Goal: Task Accomplishment & Management: Use online tool/utility

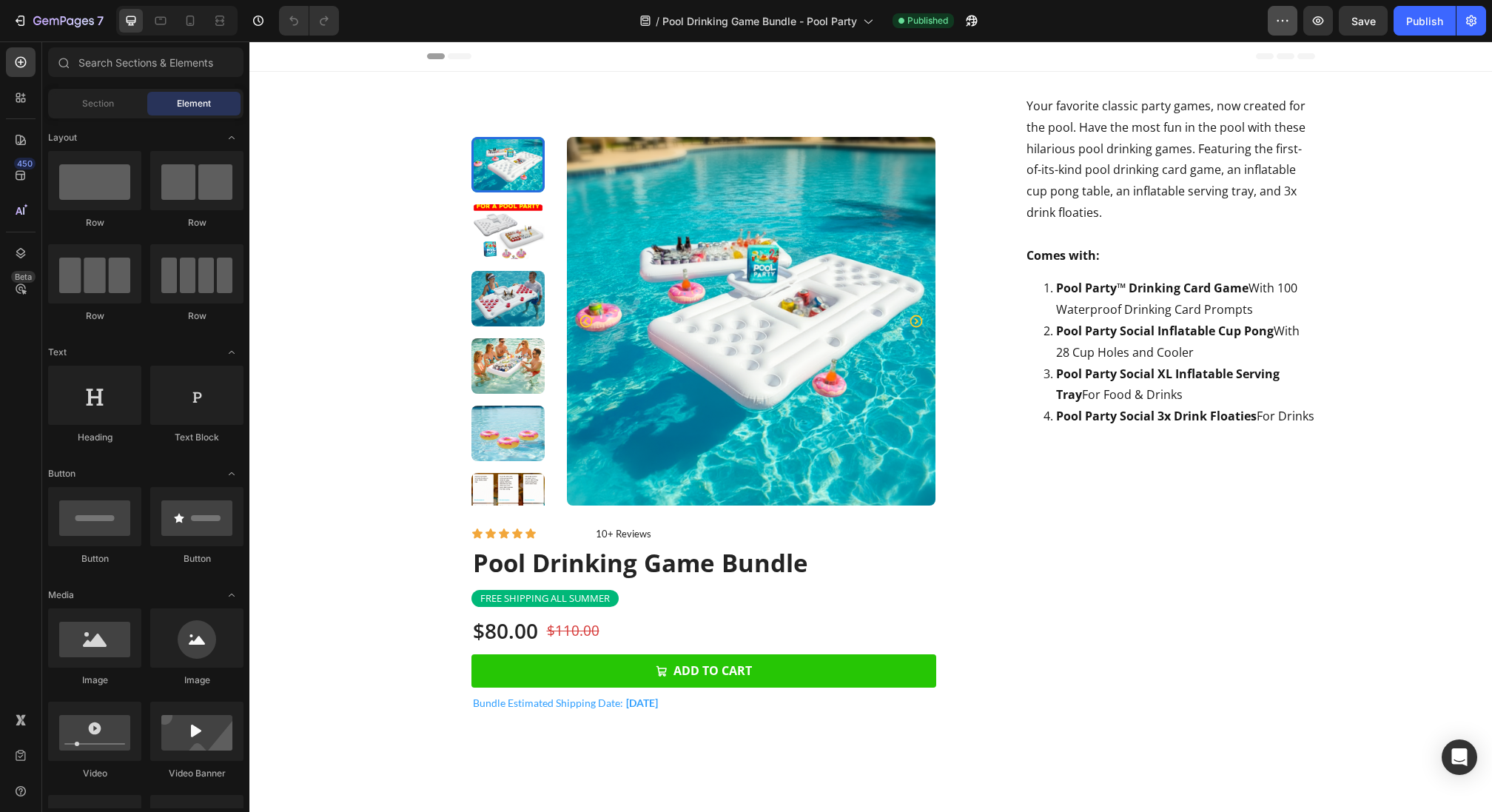
click at [1282, 20] on icon "button" at bounding box center [1283, 20] width 15 height 15
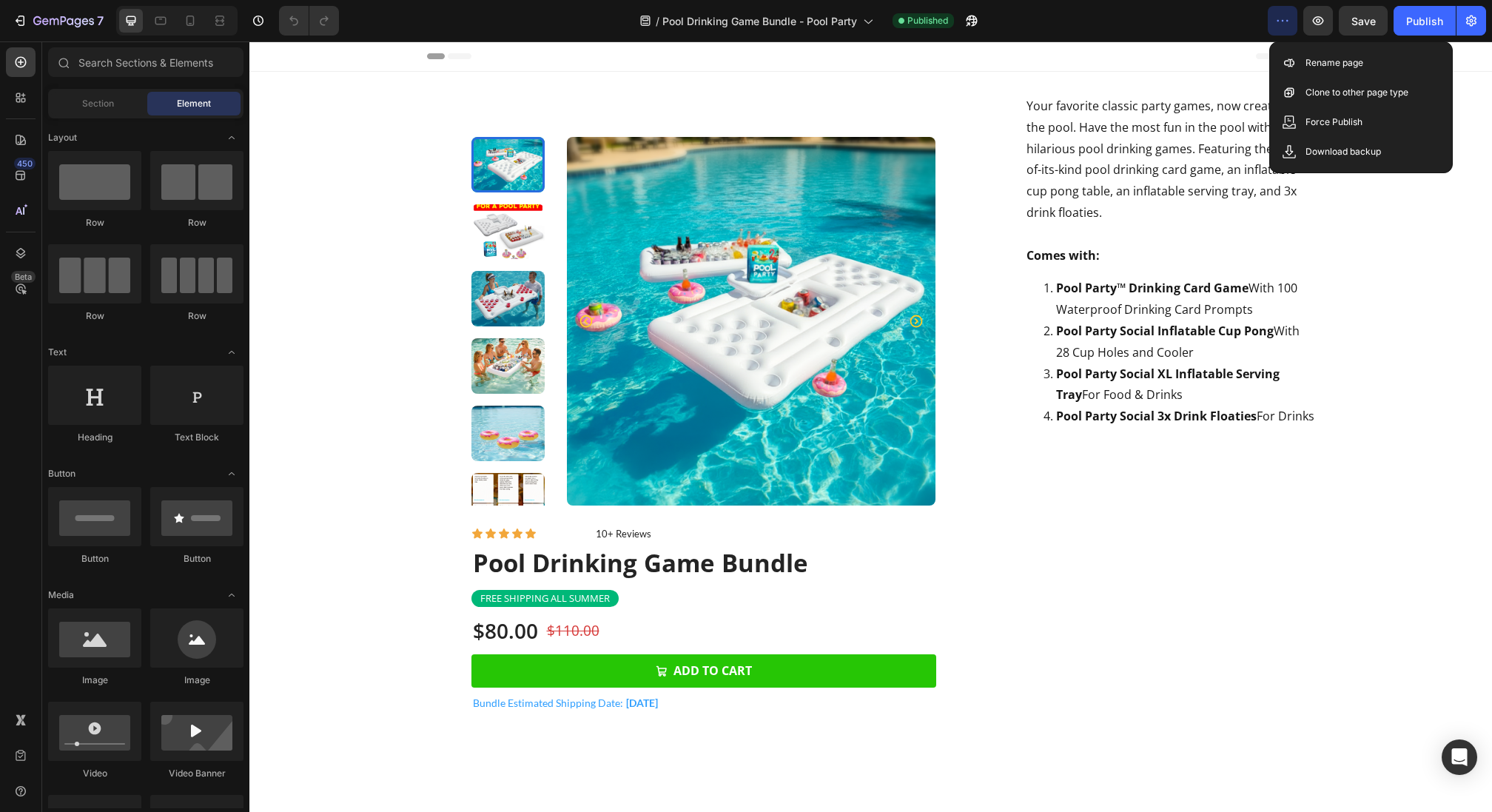
click at [1178, 26] on div "/ Pool Drinking Game Bundle - Pool Party Published" at bounding box center [809, 20] width 917 height 29
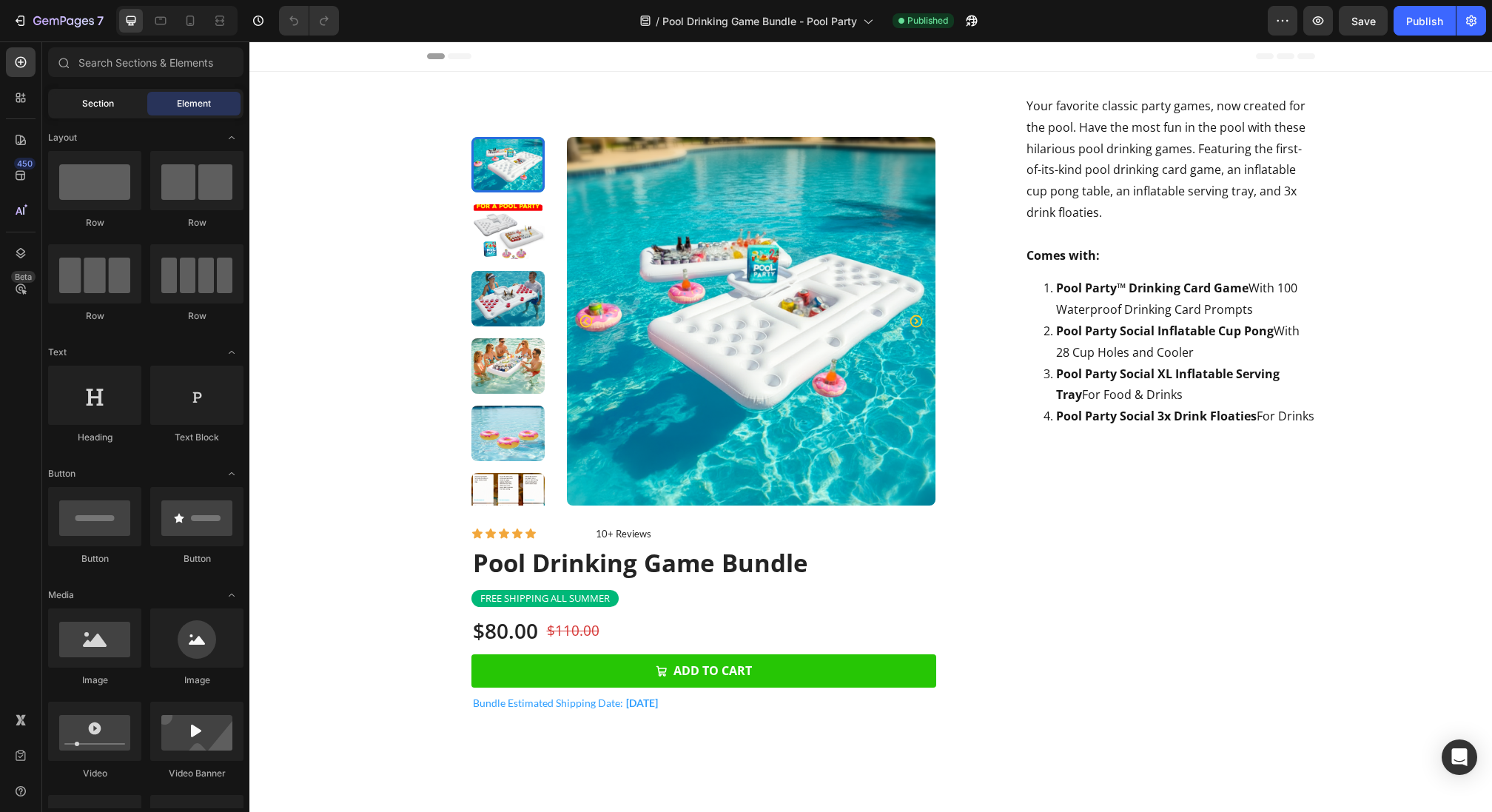
click at [109, 111] on div "Section" at bounding box center [98, 103] width 93 height 24
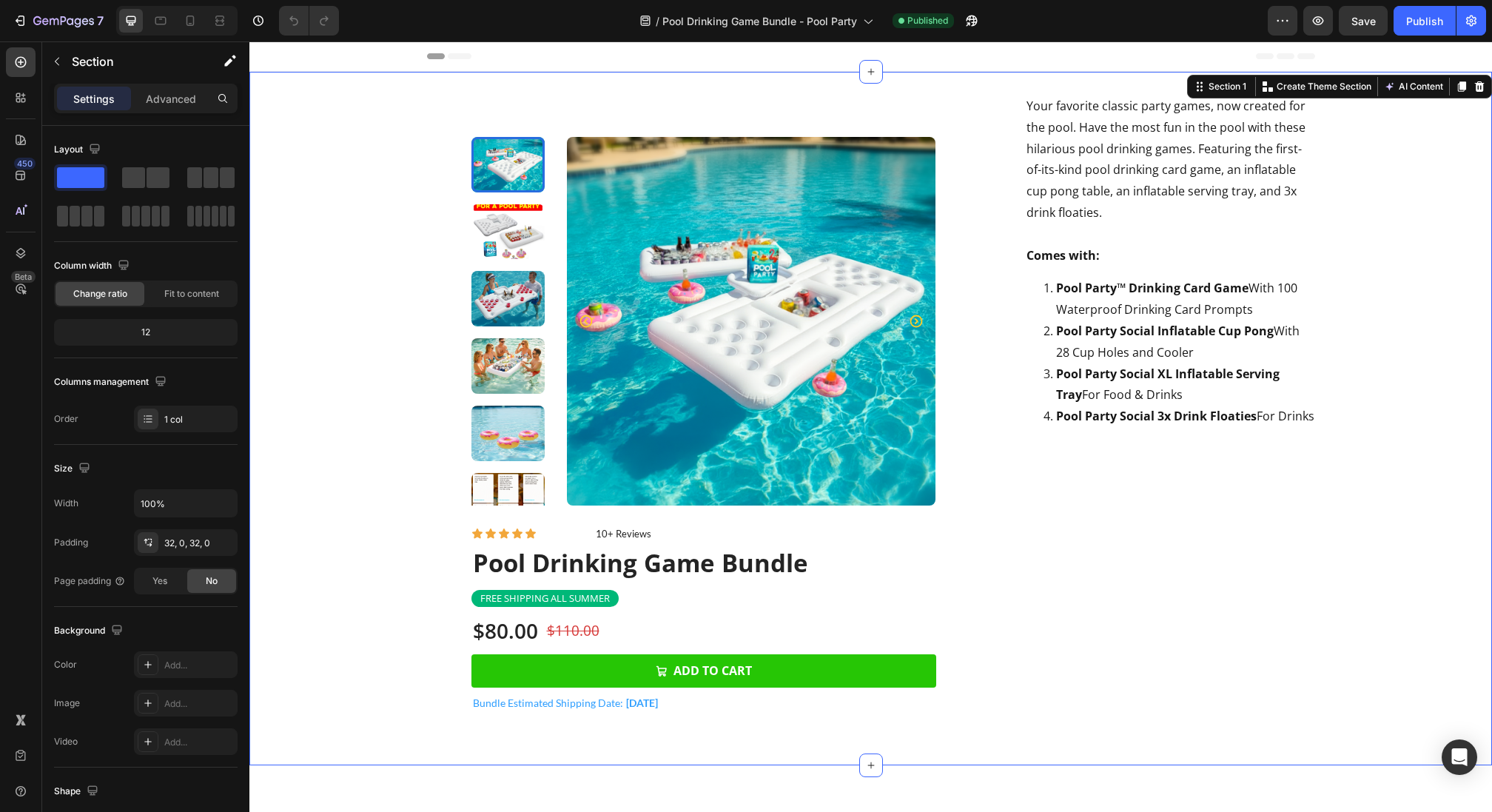
click at [406, 728] on div "Product Images Icon Icon Icon Icon Icon Icon List 10+ Reviews Text Block Row Po…" at bounding box center [870, 419] width 1243 height 646
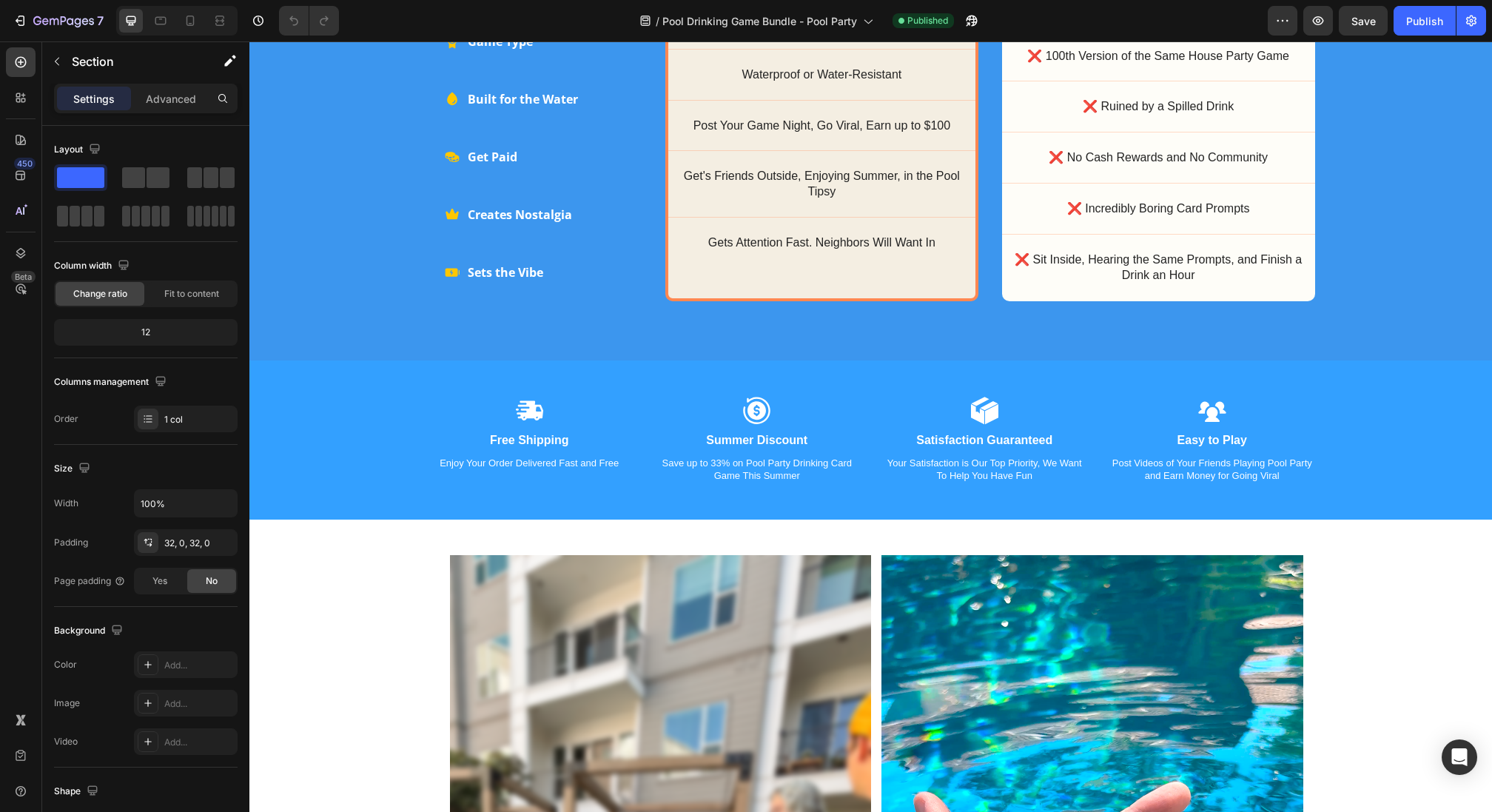
scroll to position [2204, 0]
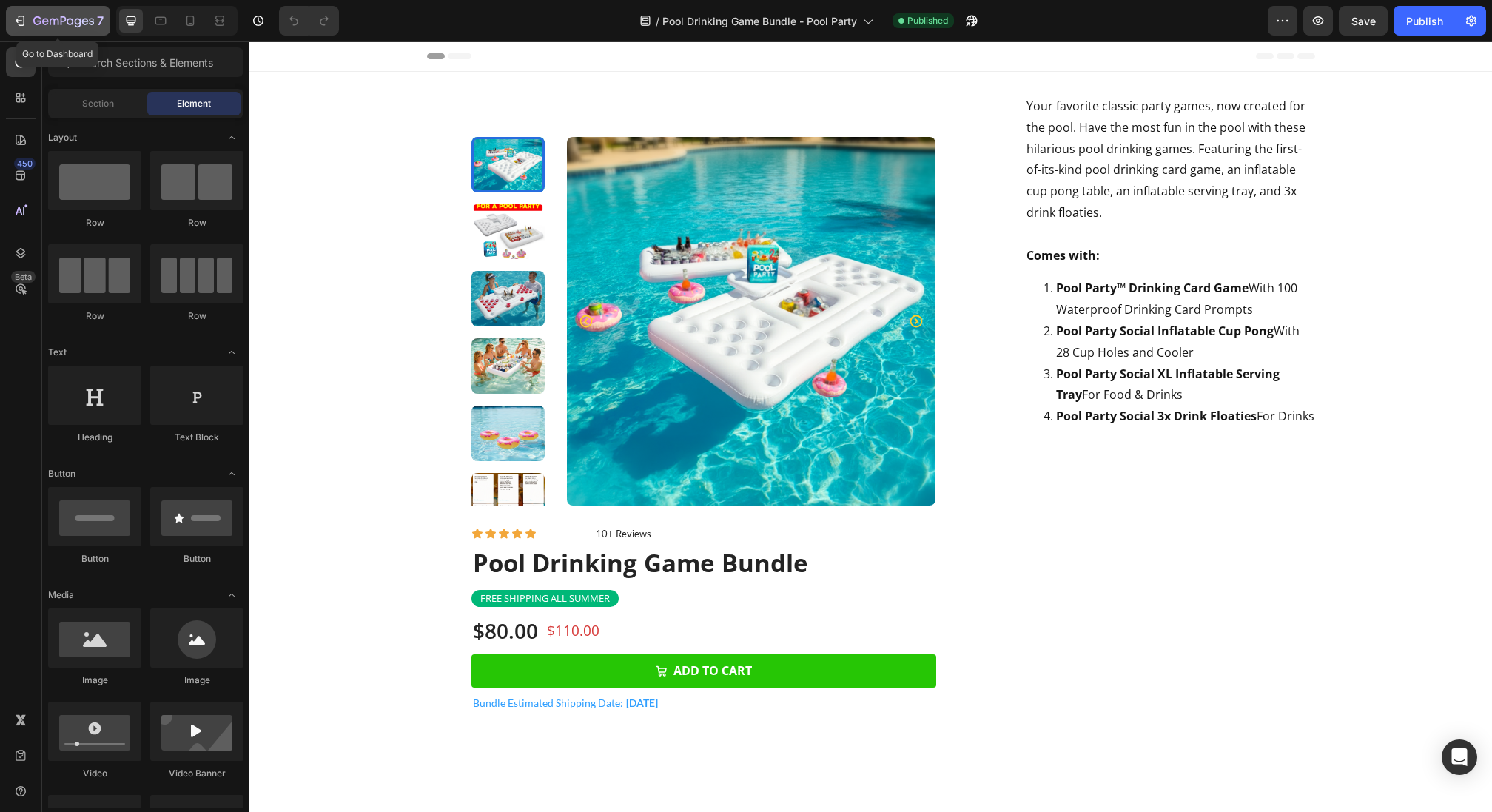
click at [50, 21] on icon "button" at bounding box center [54, 22] width 9 height 7
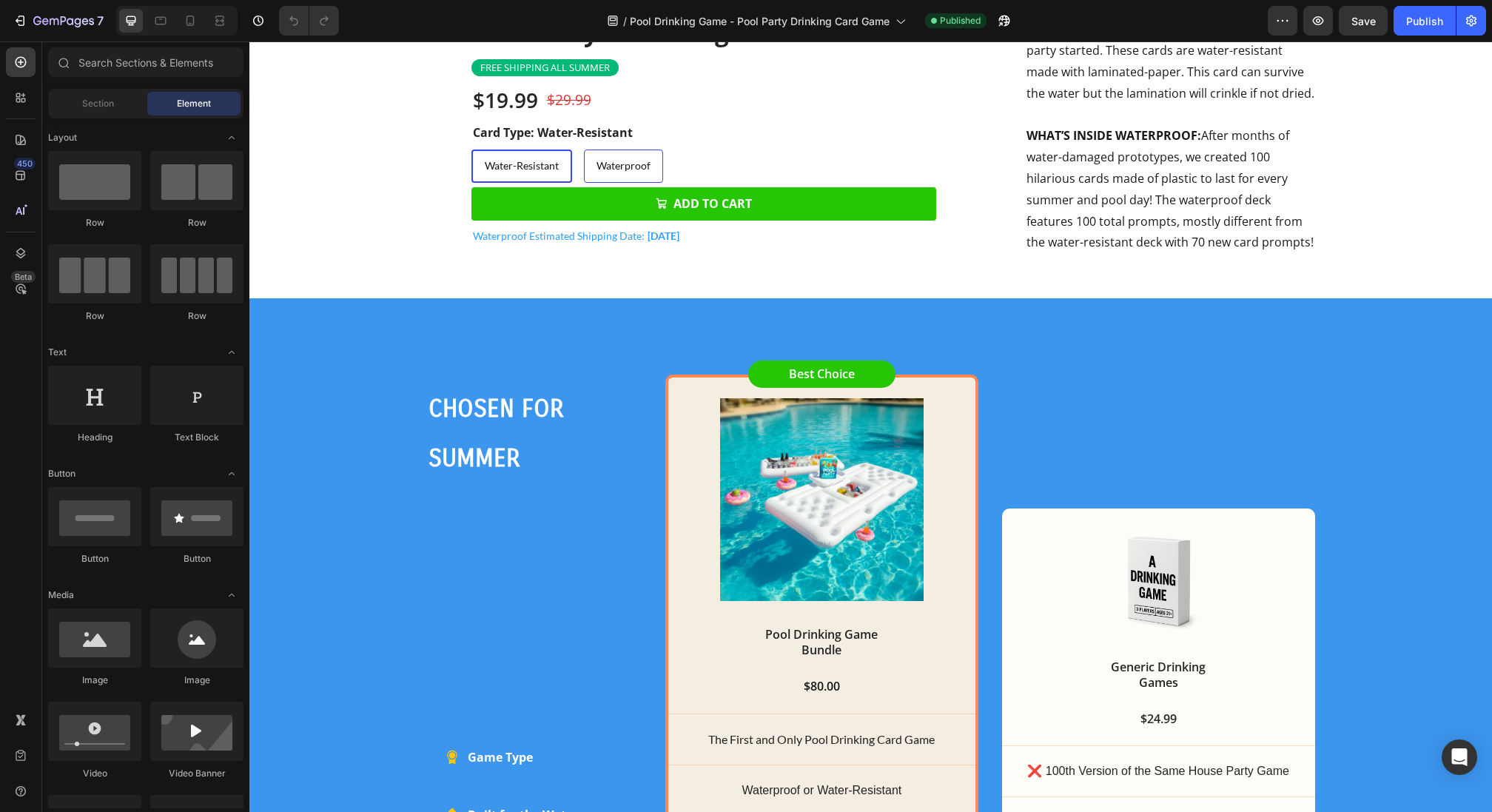
scroll to position [2240, 0]
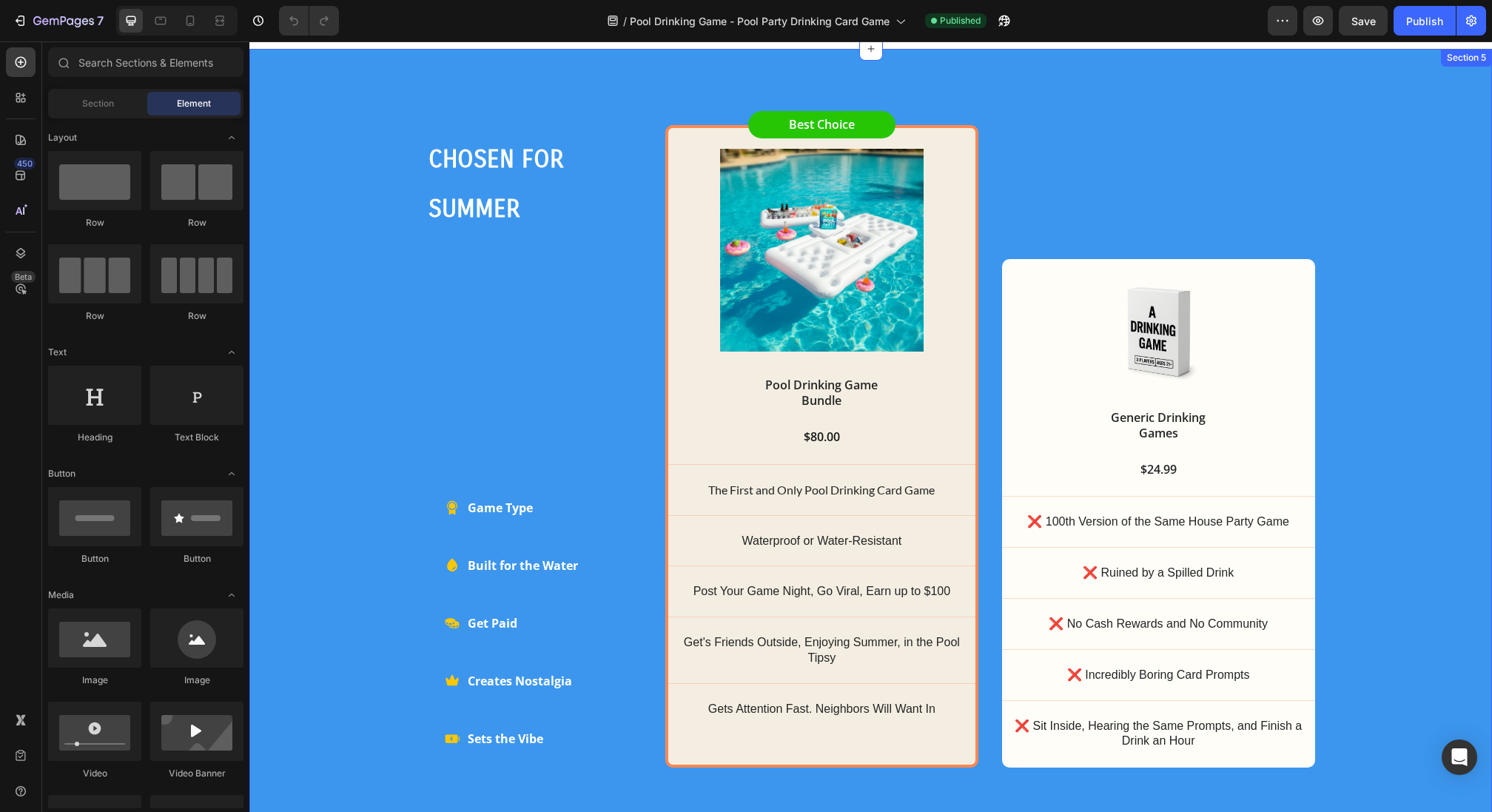
click at [356, 342] on div "CHOSEN FOR SUMMER Heading Row Game Type Built for the Water Get Paid Creates No…" at bounding box center [871, 433] width 1213 height 670
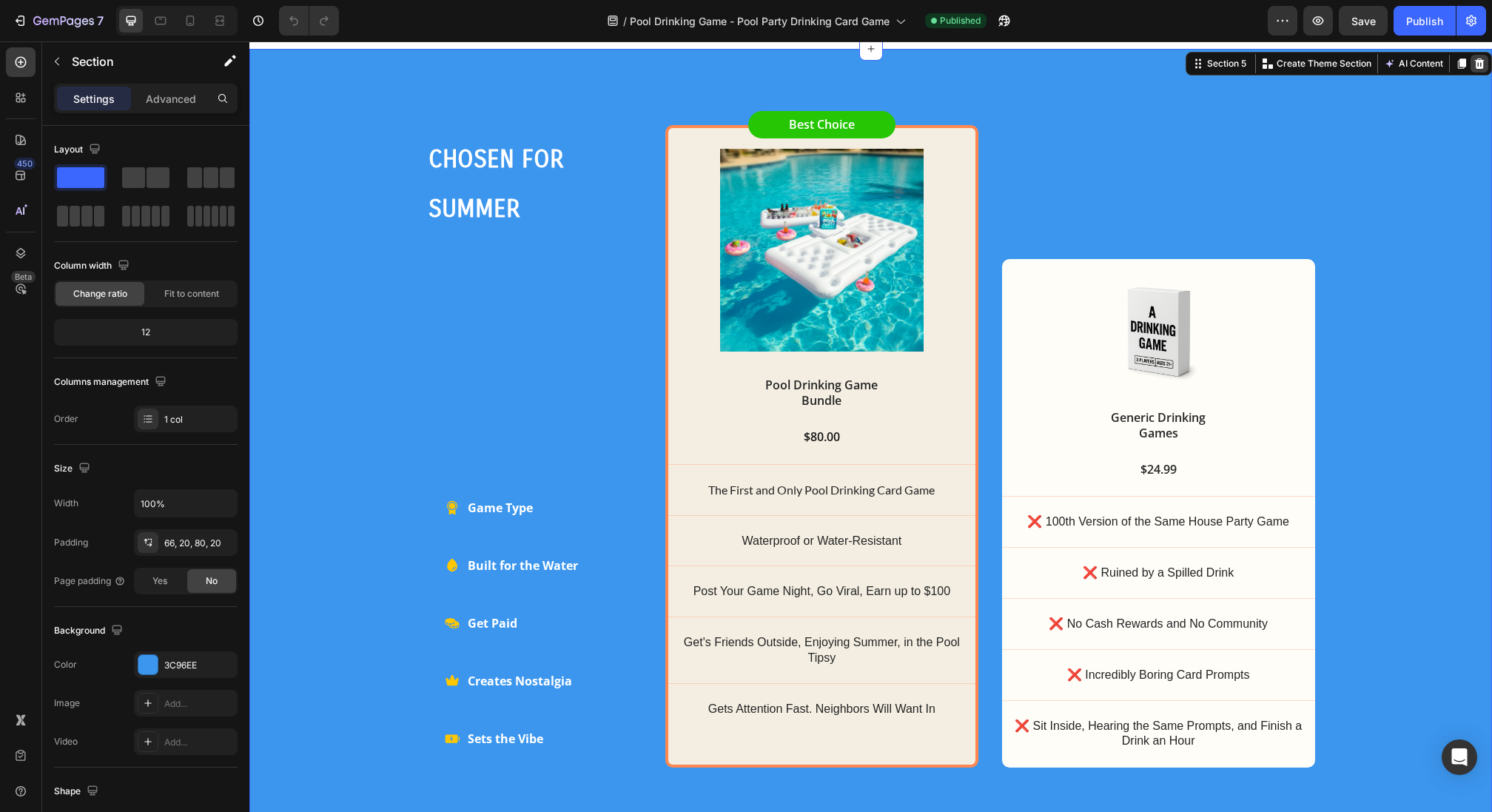
click at [1485, 70] on icon at bounding box center [1480, 63] width 11 height 11
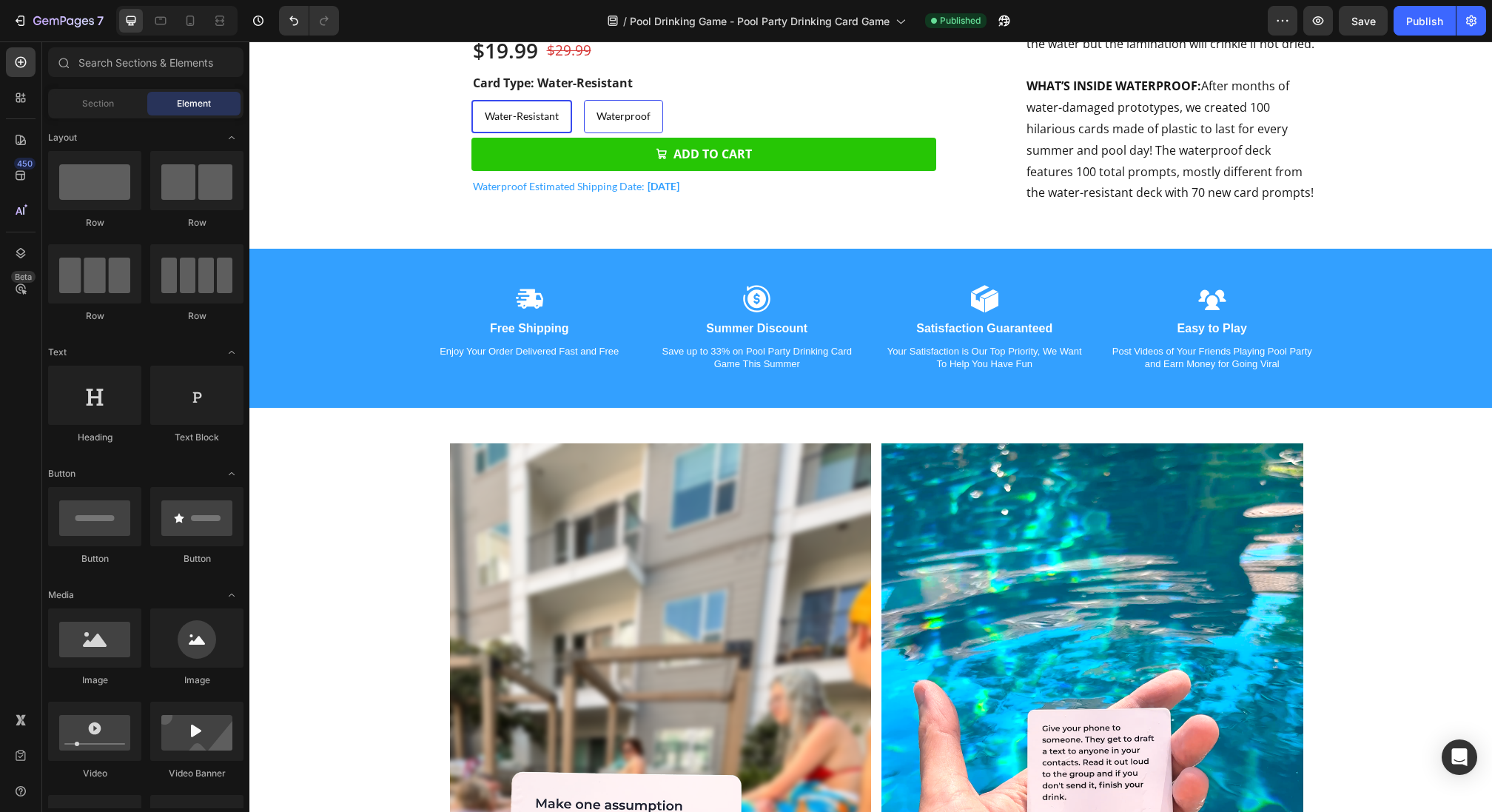
scroll to position [2594, 0]
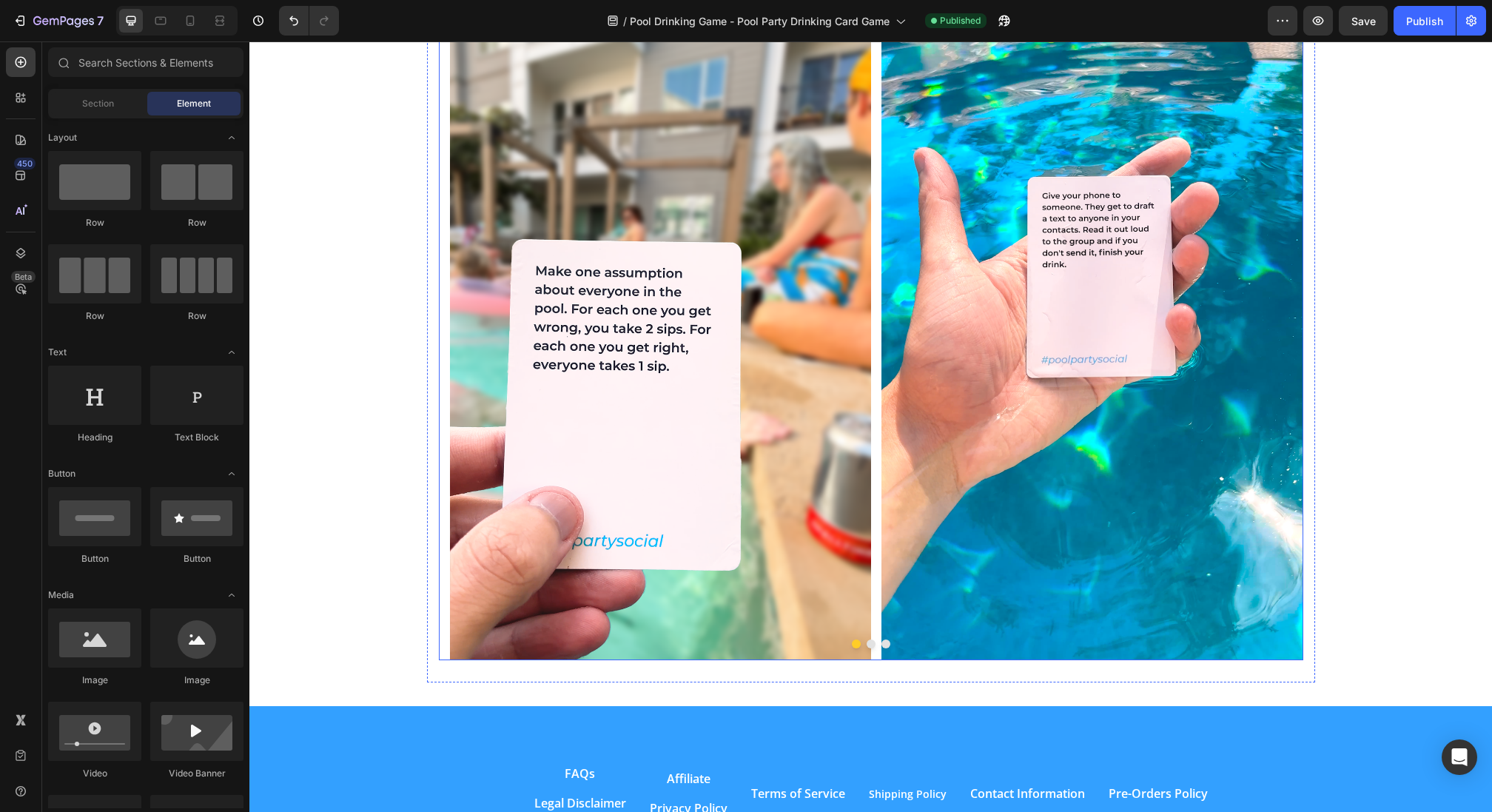
click at [873, 647] on button "Dot" at bounding box center [871, 644] width 9 height 9
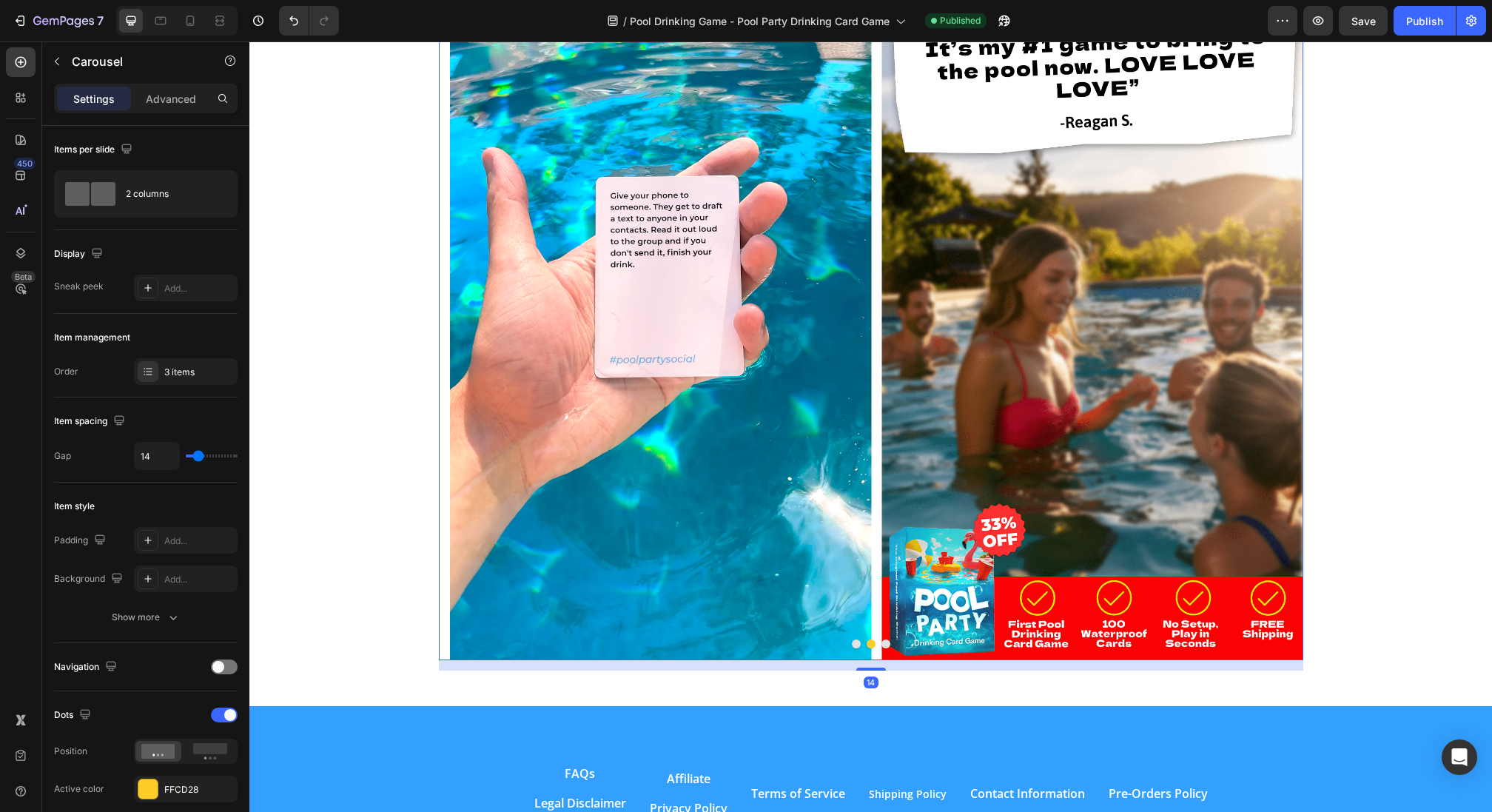
click at [886, 646] on button "Dot" at bounding box center [886, 644] width 9 height 9
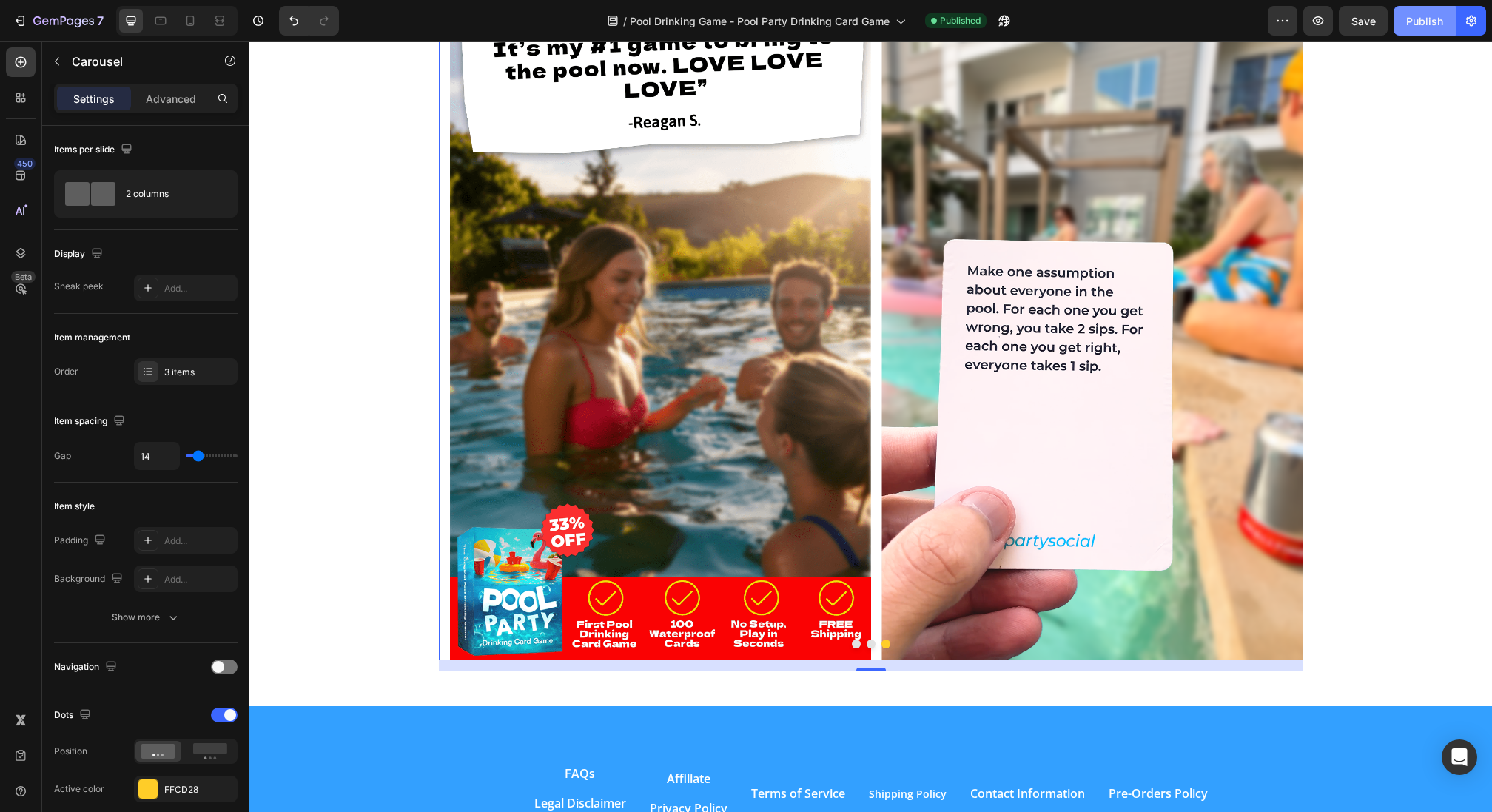
click at [1419, 25] on div "Publish" at bounding box center [1425, 20] width 37 height 16
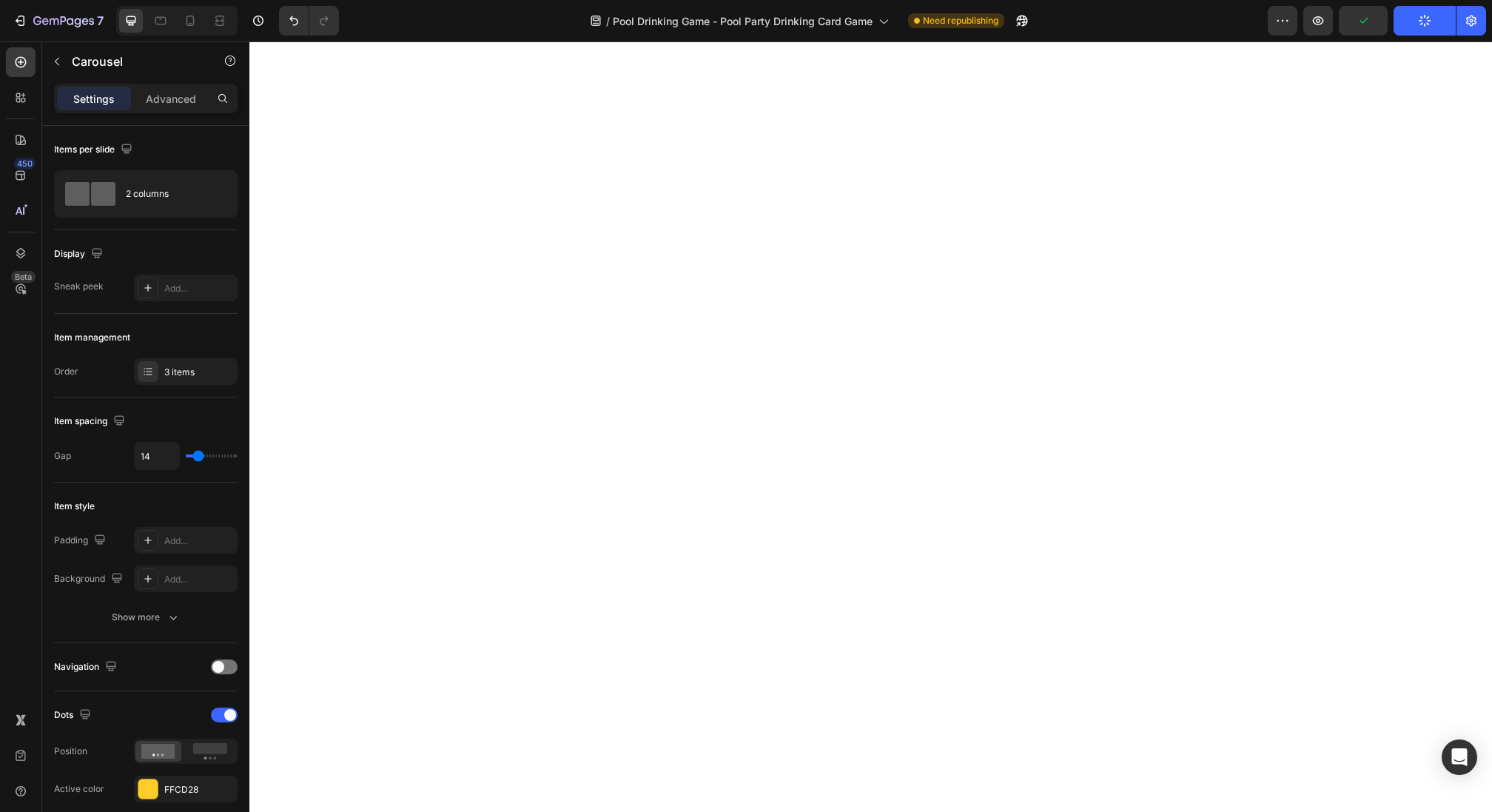
scroll to position [0, 0]
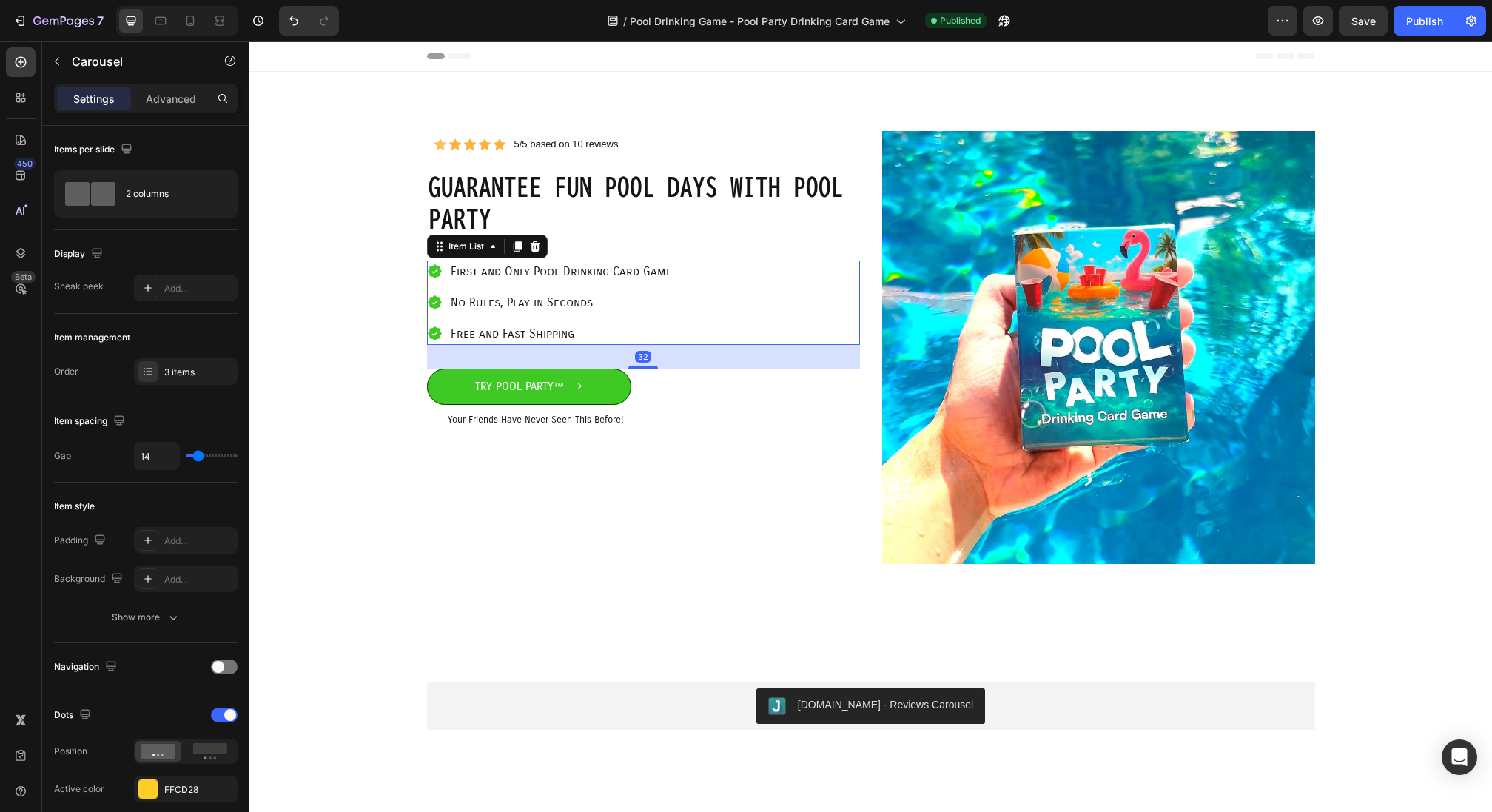
click at [566, 276] on p "First and Only Pool Drinking Card Game" at bounding box center [561, 272] width 221 height 18
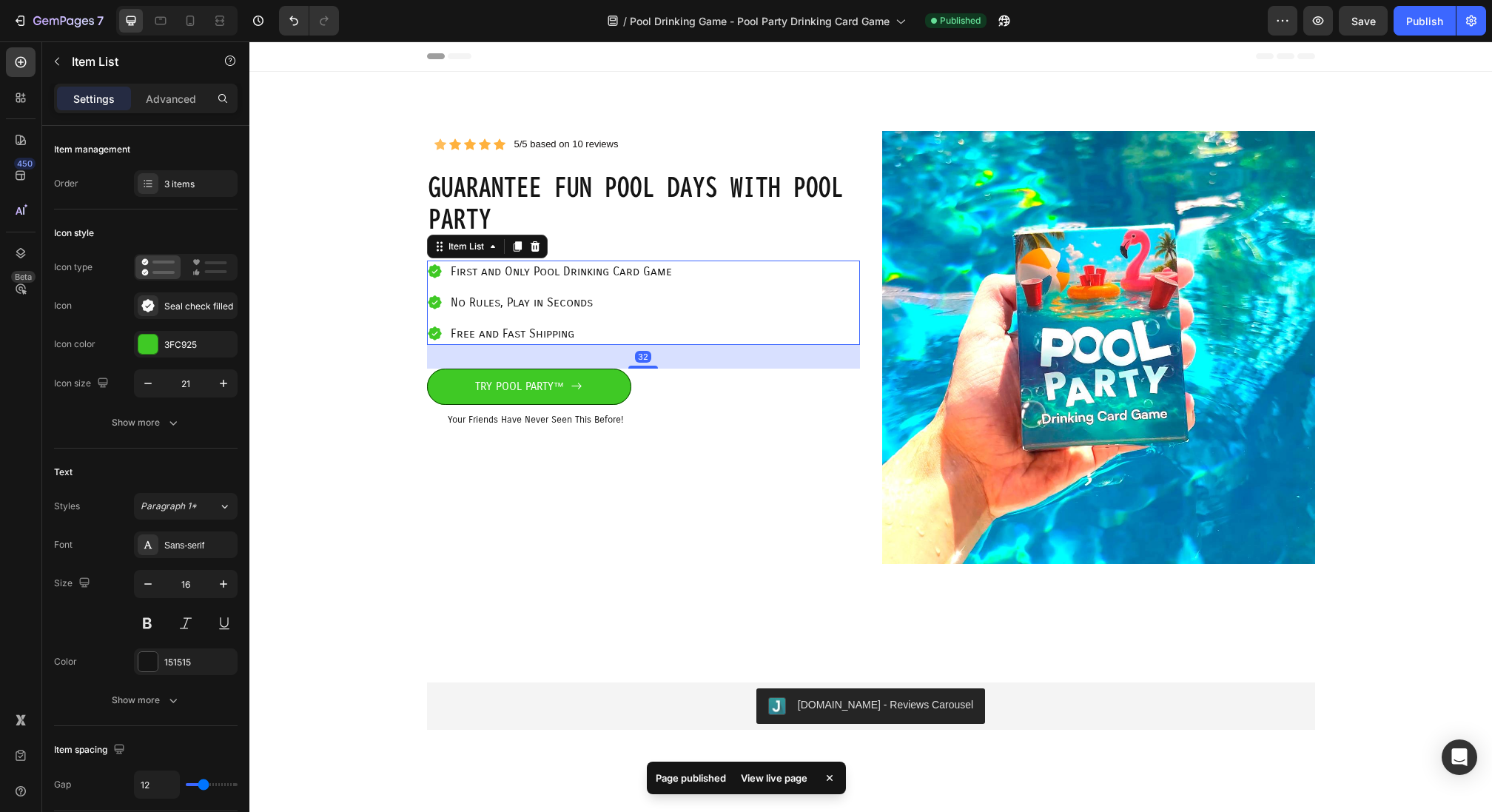
click at [566, 276] on p "First and Only Pool Drinking Card Game" at bounding box center [561, 272] width 221 height 18
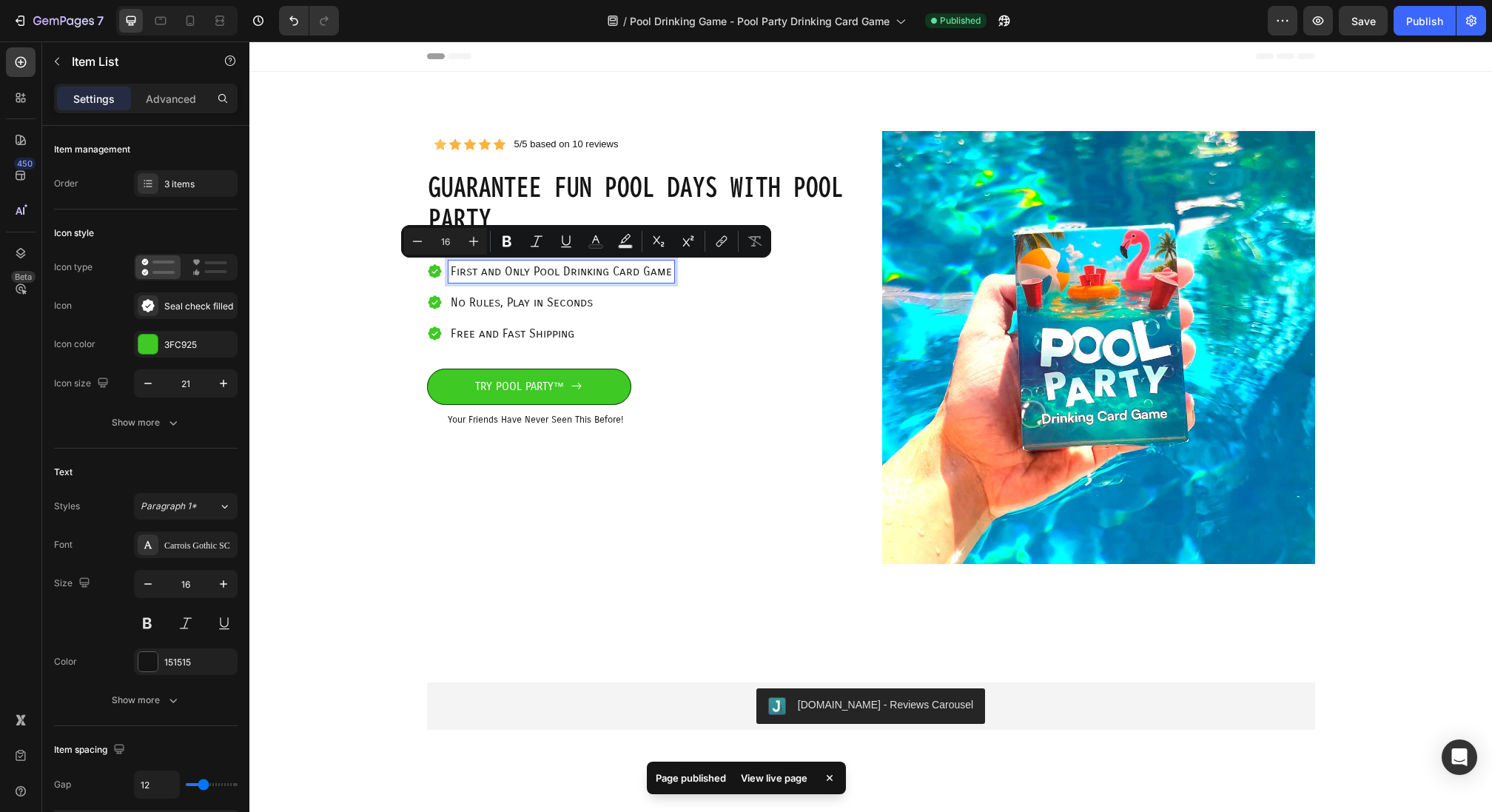
click at [522, 269] on p "First and Only Pool Drinking Card Game" at bounding box center [561, 272] width 221 height 18
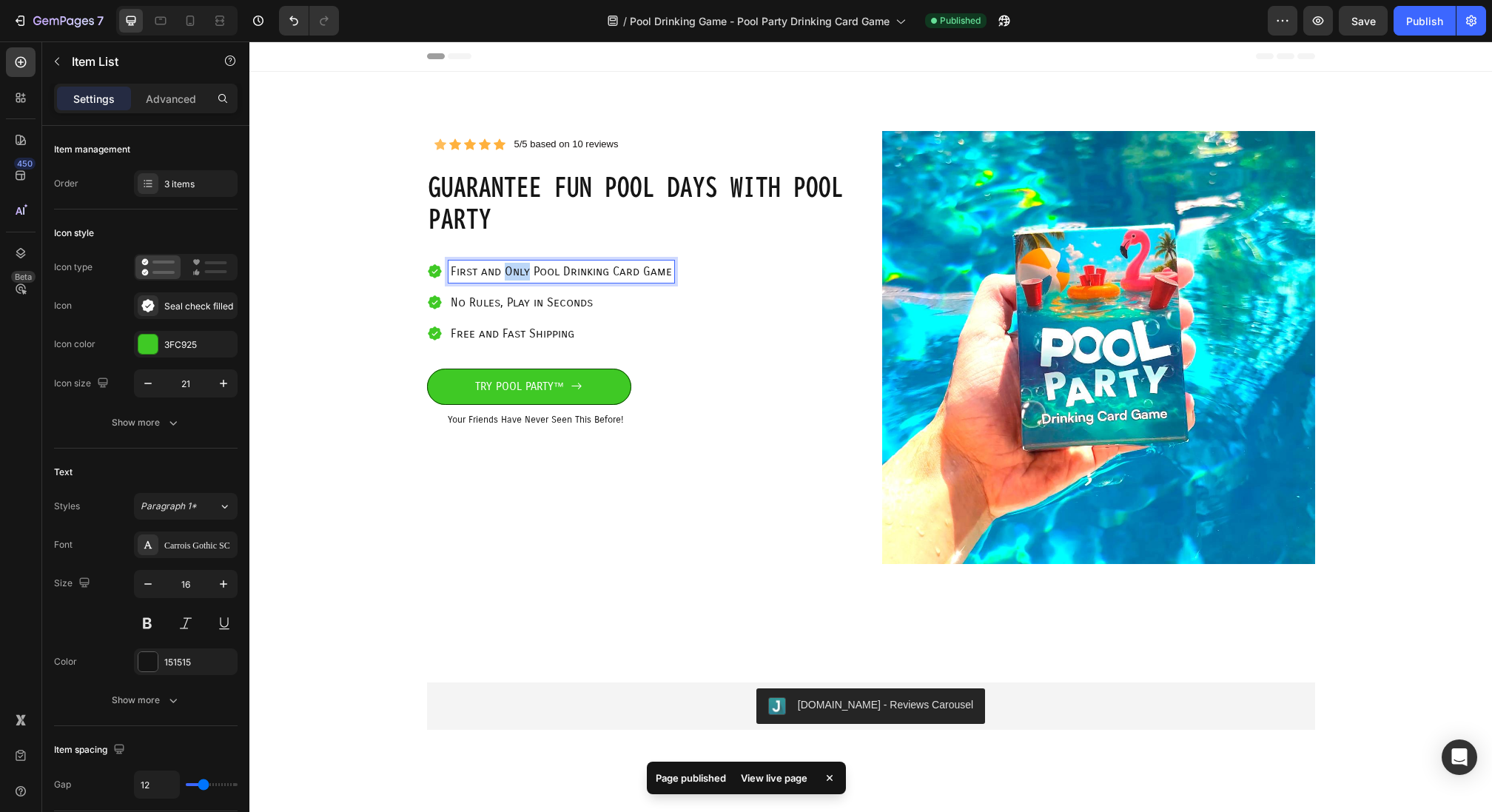
click at [522, 269] on p "First and Only Pool Drinking Card Game" at bounding box center [561, 272] width 221 height 18
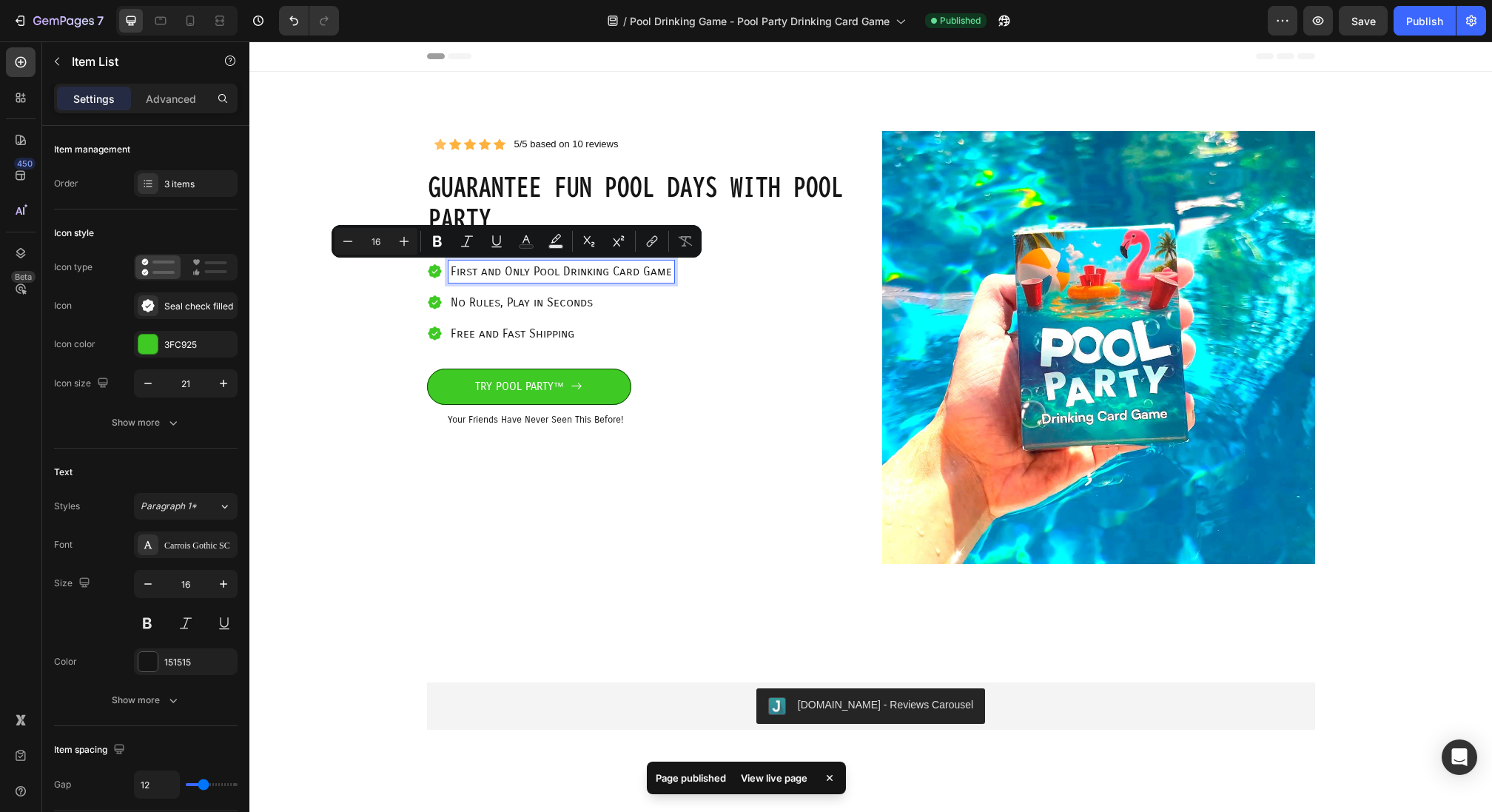
click at [493, 269] on p "First and Only Pool Drinking Card Game" at bounding box center [561, 272] width 221 height 18
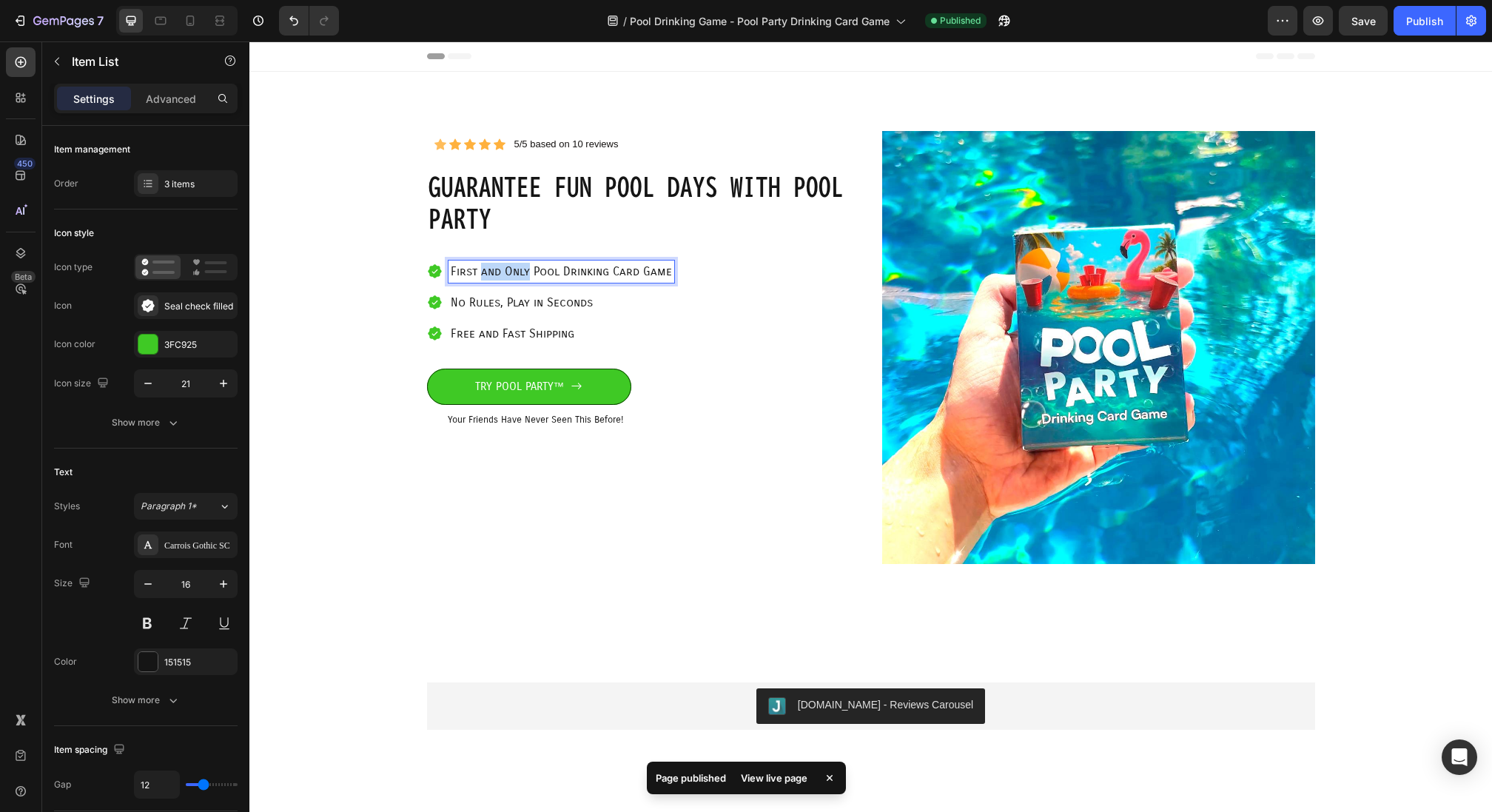
drag, startPoint x: 479, startPoint y: 270, endPoint x: 526, endPoint y: 270, distance: 47.0
click at [526, 270] on p "First and Only Pool Drinking Card Game" at bounding box center [561, 272] width 221 height 18
click at [448, 270] on div "First Pool Drinking Card Game" at bounding box center [534, 271] width 173 height 22
click at [629, 269] on p "The First Pool Drinking Card Game" at bounding box center [546, 272] width 192 height 18
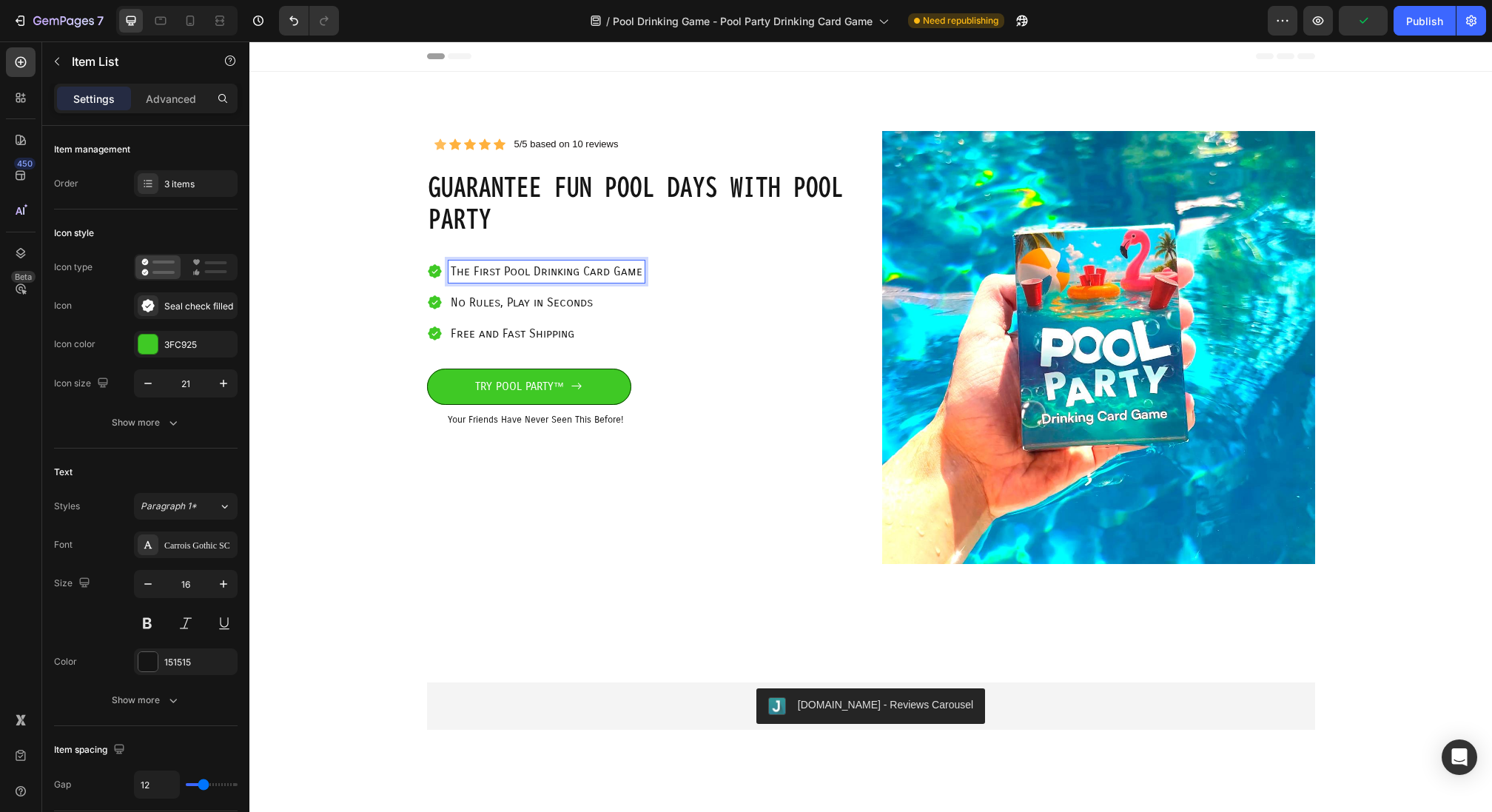
click at [518, 333] on p "Free and Fast Shipping" at bounding box center [546, 334] width 192 height 18
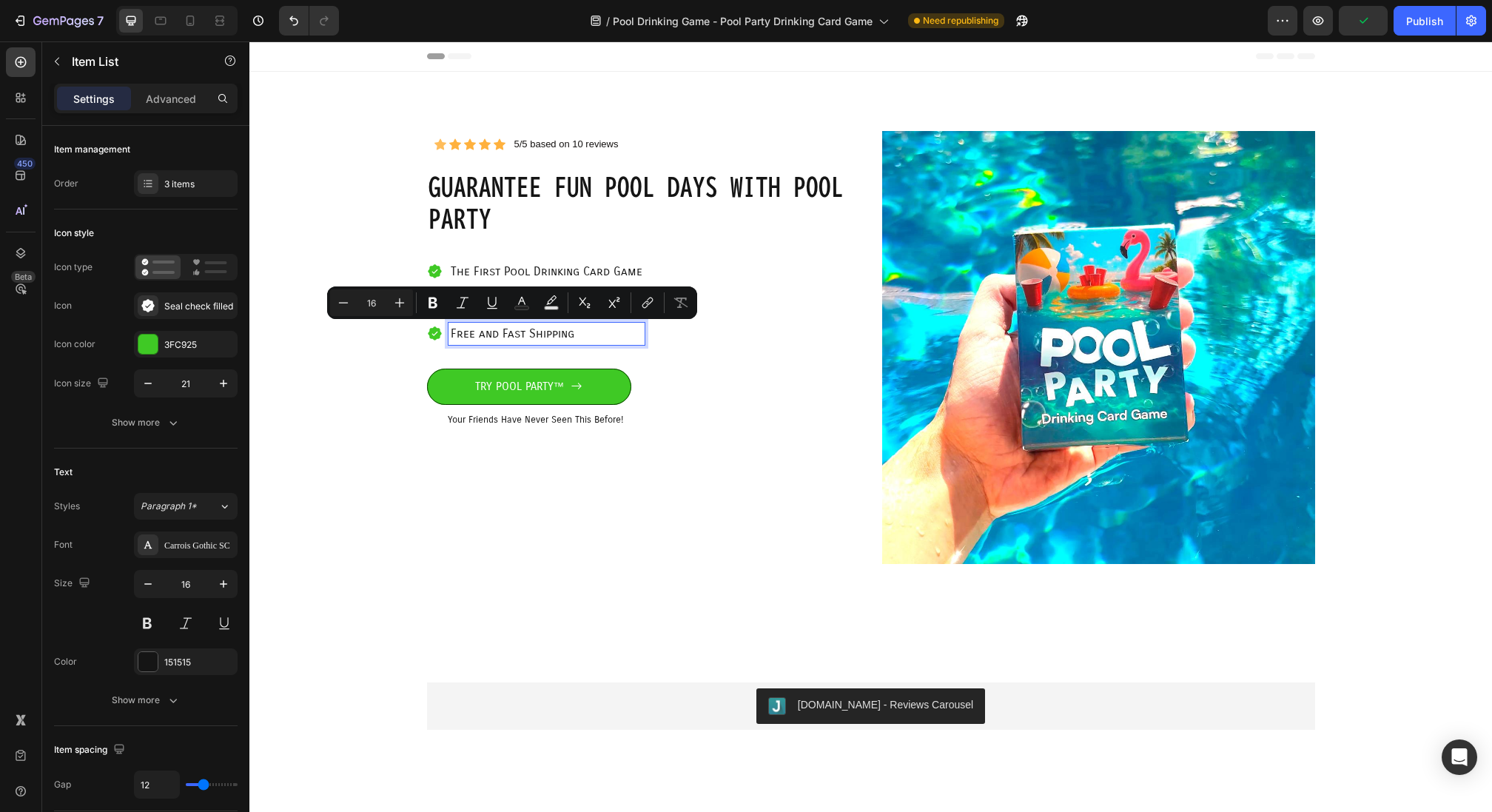
click at [558, 331] on p "Free and Fast Shipping" at bounding box center [546, 334] width 192 height 18
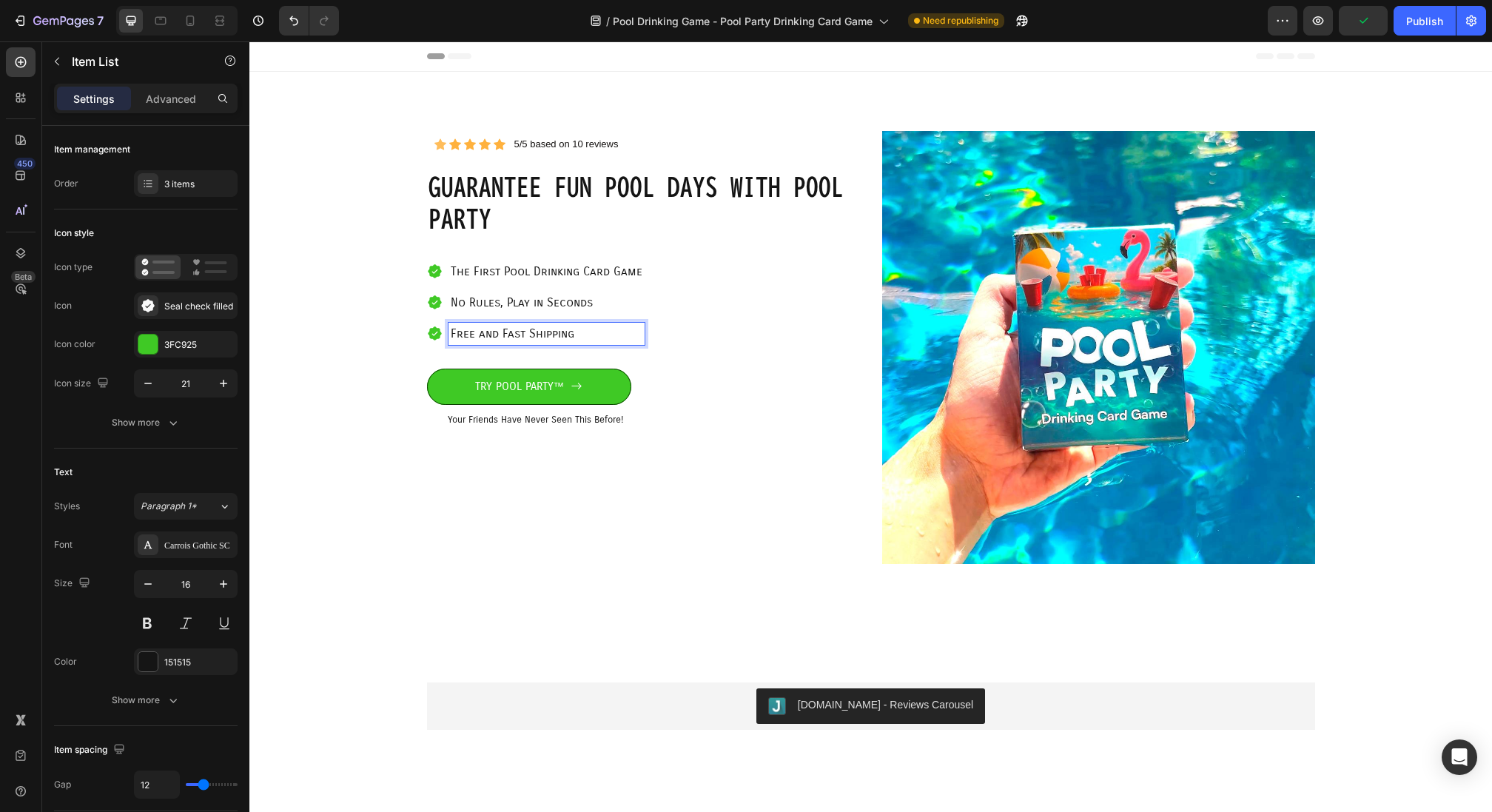
click at [578, 331] on p "Free and Fast Shipping" at bounding box center [546, 334] width 192 height 18
click at [596, 277] on p "The First Pool Drinking Card Game" at bounding box center [546, 272] width 192 height 18
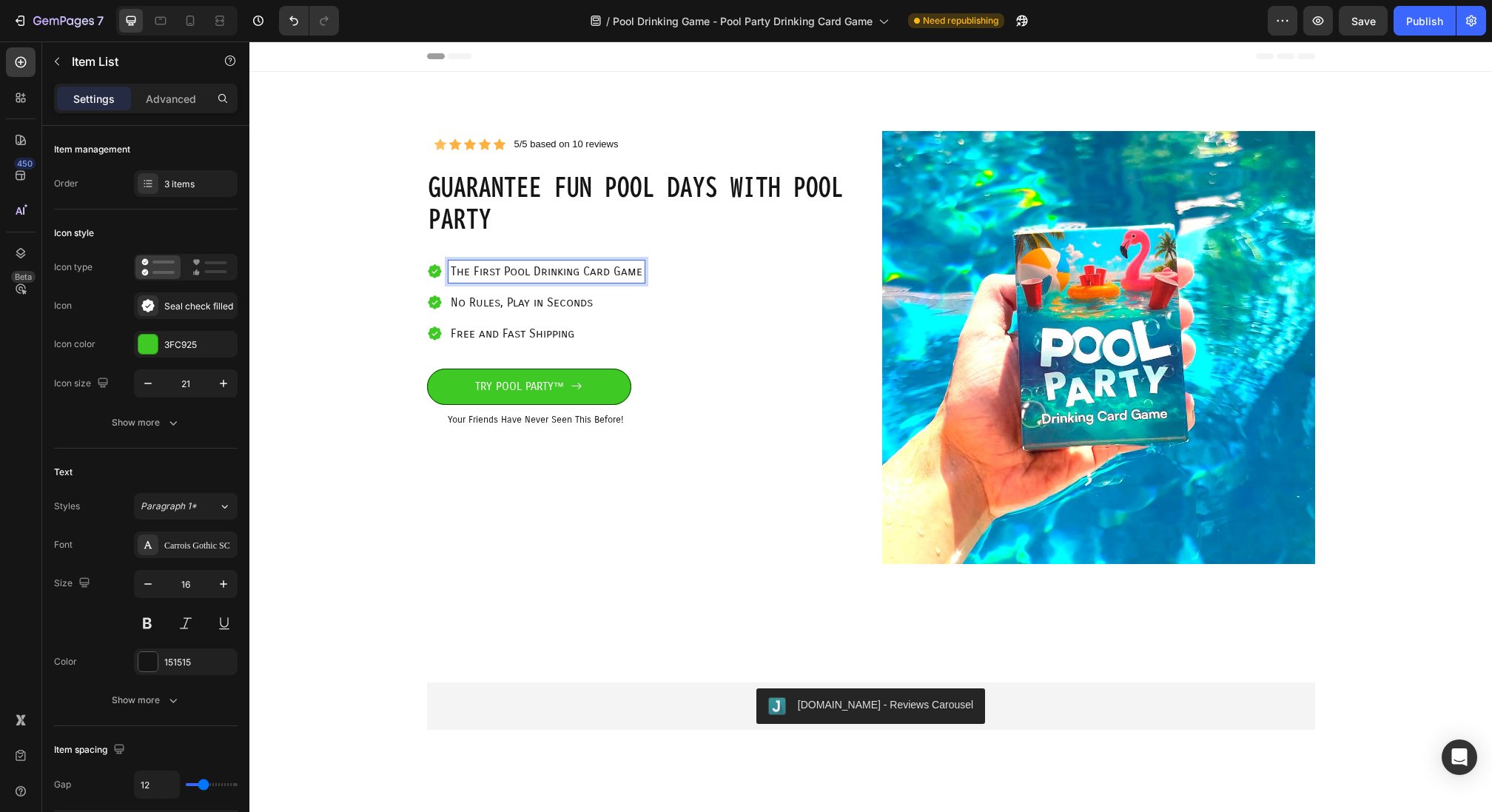
click at [502, 269] on p "The First Pool Drinking Card Game" at bounding box center [546, 272] width 192 height 18
click at [194, 19] on icon at bounding box center [190, 20] width 15 height 15
type input "20"
type input "15"
type input "8"
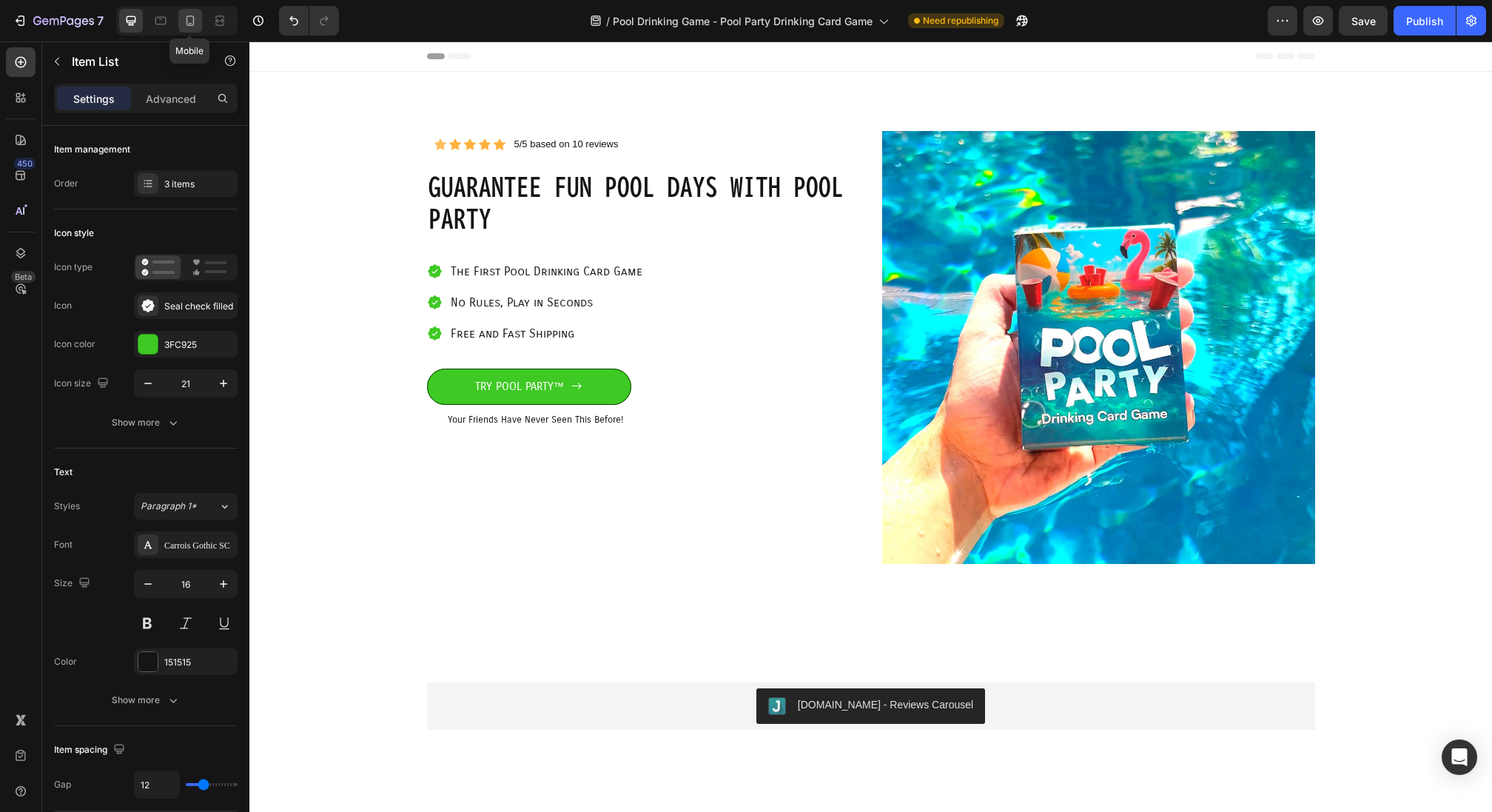
type input "8"
type input "4"
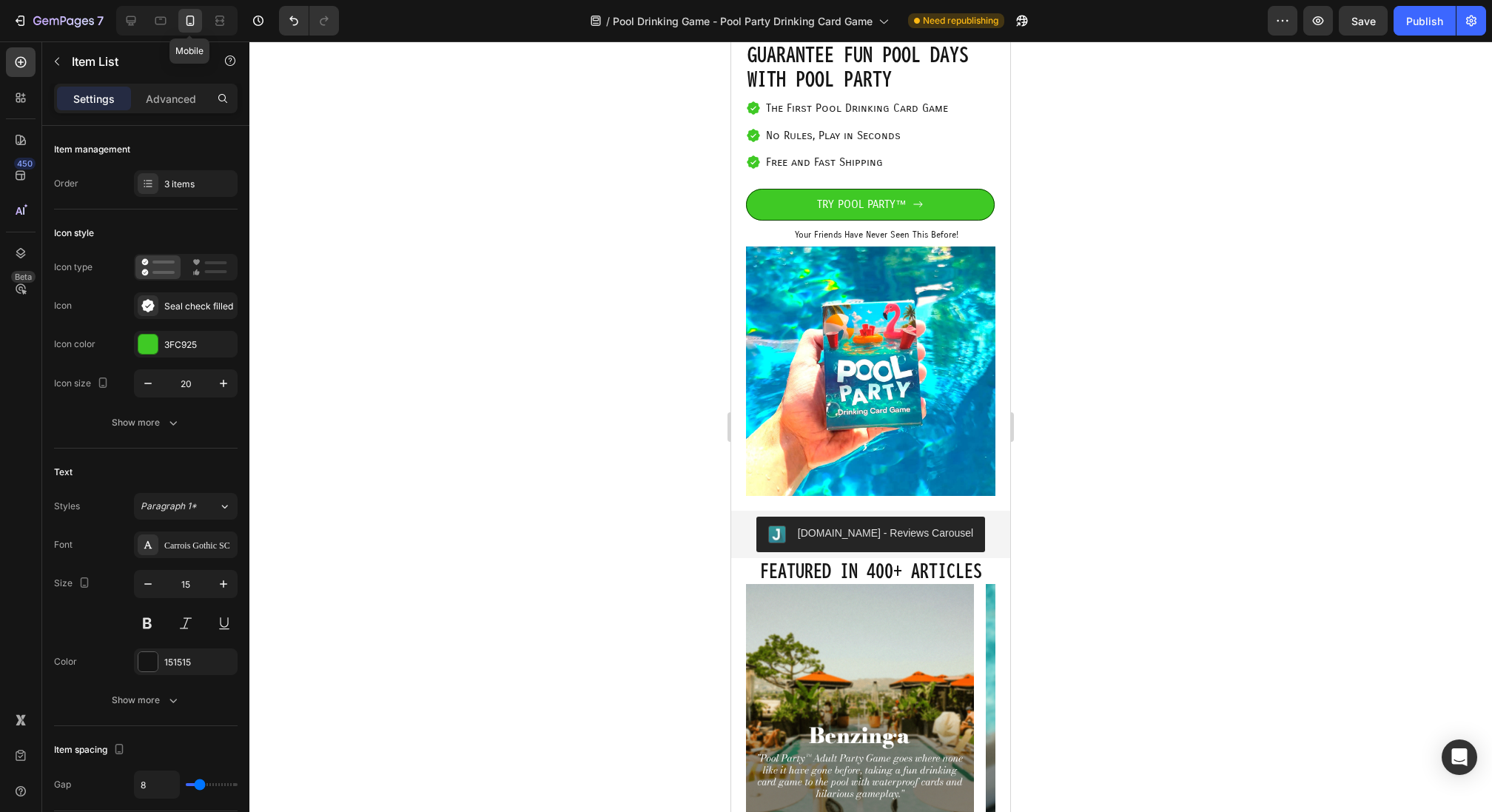
scroll to position [77, 0]
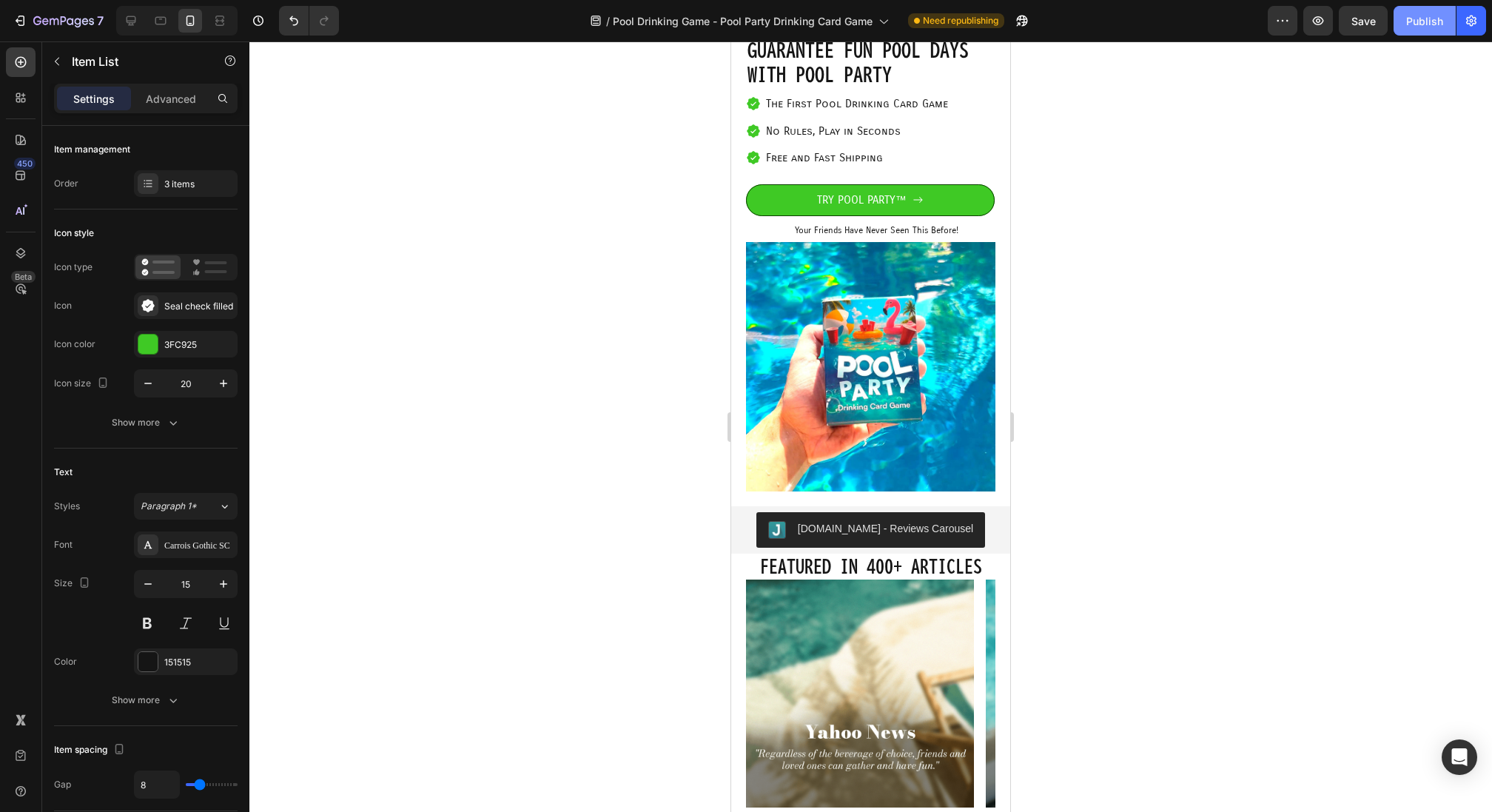
click at [1431, 27] on div "Publish" at bounding box center [1425, 20] width 37 height 16
